Goal: Task Accomplishment & Management: Manage account settings

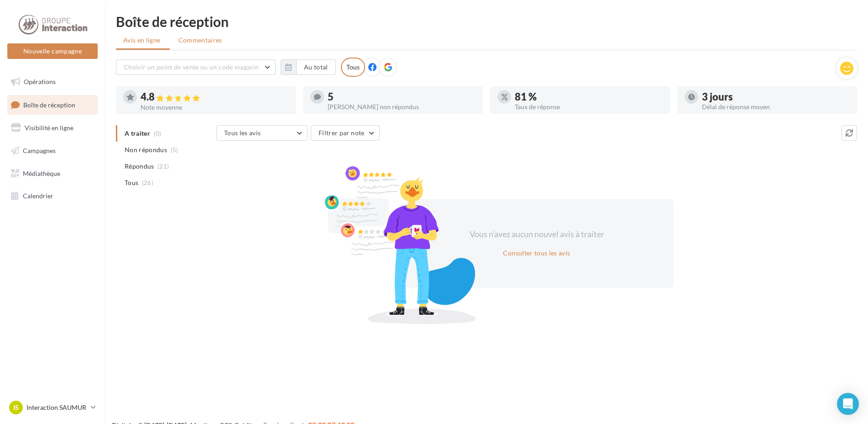
click at [207, 43] on span "Commentaires" at bounding box center [201, 40] width 44 height 9
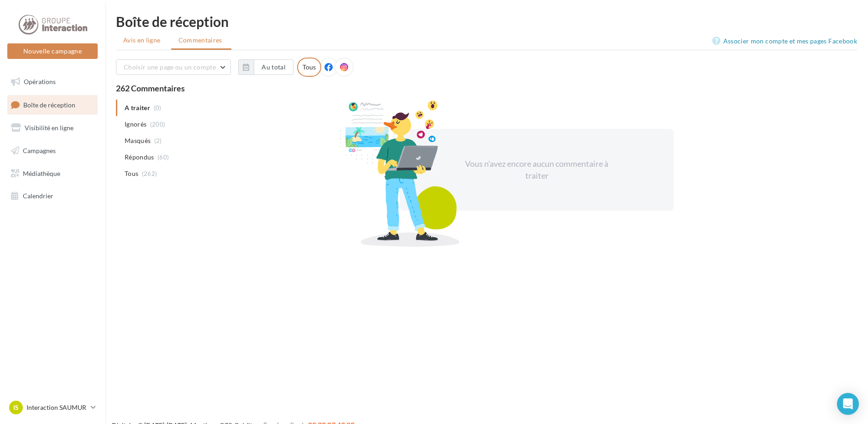
click at [147, 45] on li "Avis en ligne" at bounding box center [143, 40] width 54 height 16
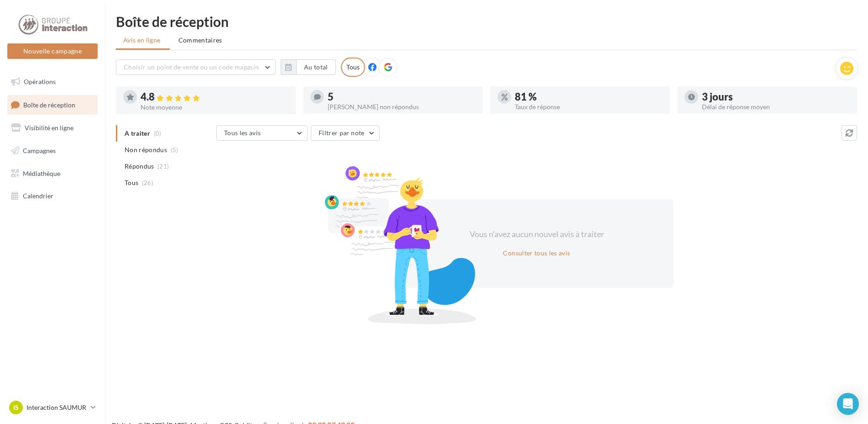
click at [190, 39] on span "Commentaires" at bounding box center [201, 40] width 44 height 9
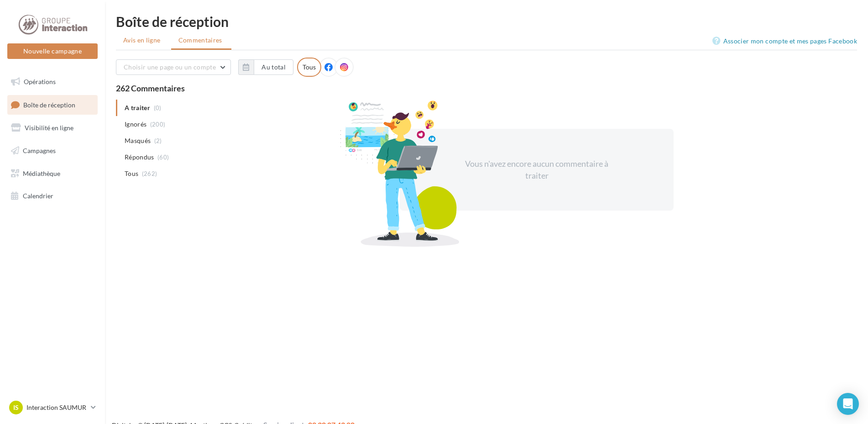
click at [145, 42] on span "Avis en ligne" at bounding box center [141, 40] width 37 height 9
